Goal: Task Accomplishment & Management: Manage account settings

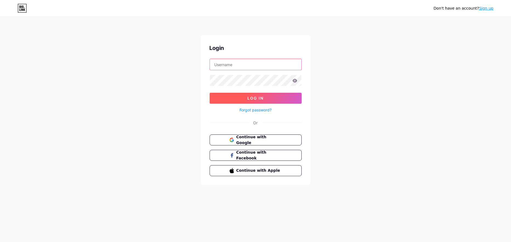
type input "[EMAIL_ADDRESS][DOMAIN_NAME]"
click at [260, 98] on span "Log In" at bounding box center [256, 98] width 16 height 5
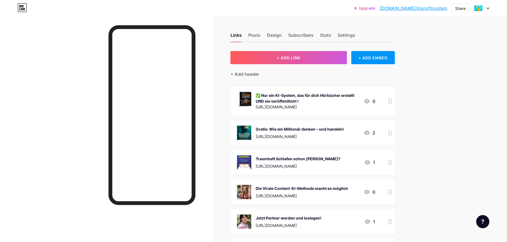
click at [337, 103] on div "✅ Nur ein KI-System, das für dich Hörbücher erstellt UND sie veröffentlicht !" at bounding box center [308, 98] width 104 height 12
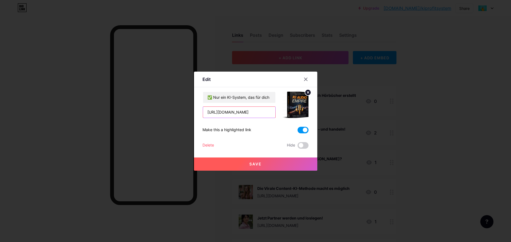
drag, startPoint x: 264, startPoint y: 113, endPoint x: 198, endPoint y: 112, distance: 66.1
click at [198, 112] on div "Edit Content YouTube Play YouTube video without leaving your page. ADD Vimeo Pl…" at bounding box center [255, 121] width 123 height 99
click at [217, 96] on input "✅ Nur ein KI-System, das für dich Hörbücher erstellt UND sie veröffentlicht !" at bounding box center [239, 97] width 72 height 11
drag, startPoint x: 207, startPoint y: 97, endPoint x: 285, endPoint y: 101, distance: 77.7
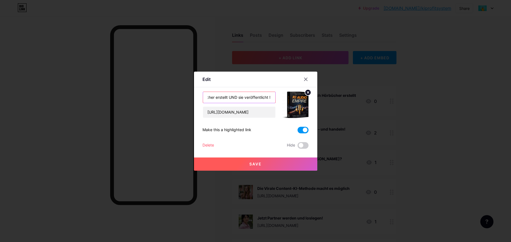
click at [285, 101] on div "✅ Nur ein KI-System, das für dich Hörbücher erstellt UND sie veröffentlicht ! […" at bounding box center [256, 105] width 106 height 26
click at [262, 160] on button "Save" at bounding box center [255, 163] width 123 height 13
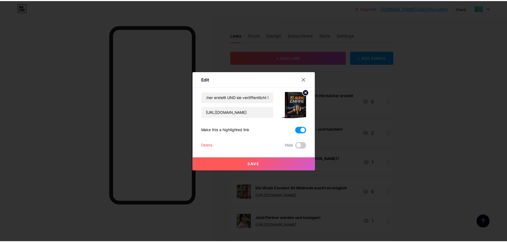
scroll to position [0, 0]
